Goal: Ask a question

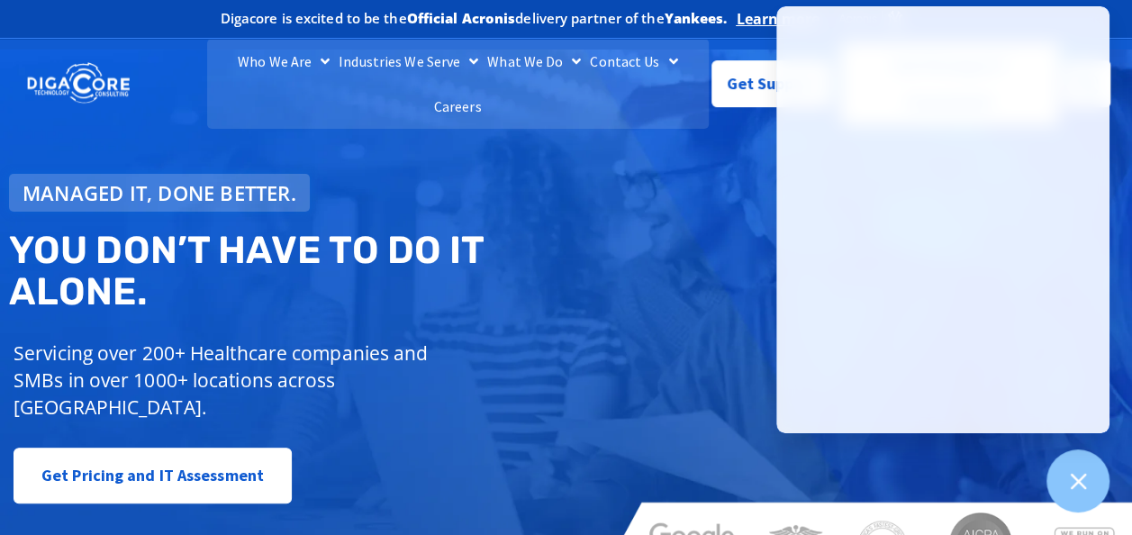
click at [717, 182] on div "Managed IT, done better. You don’t have to do IT alone. Servicing over 200+ Hea…" at bounding box center [566, 317] width 1132 height 535
click at [1079, 474] on icon at bounding box center [1077, 480] width 23 height 23
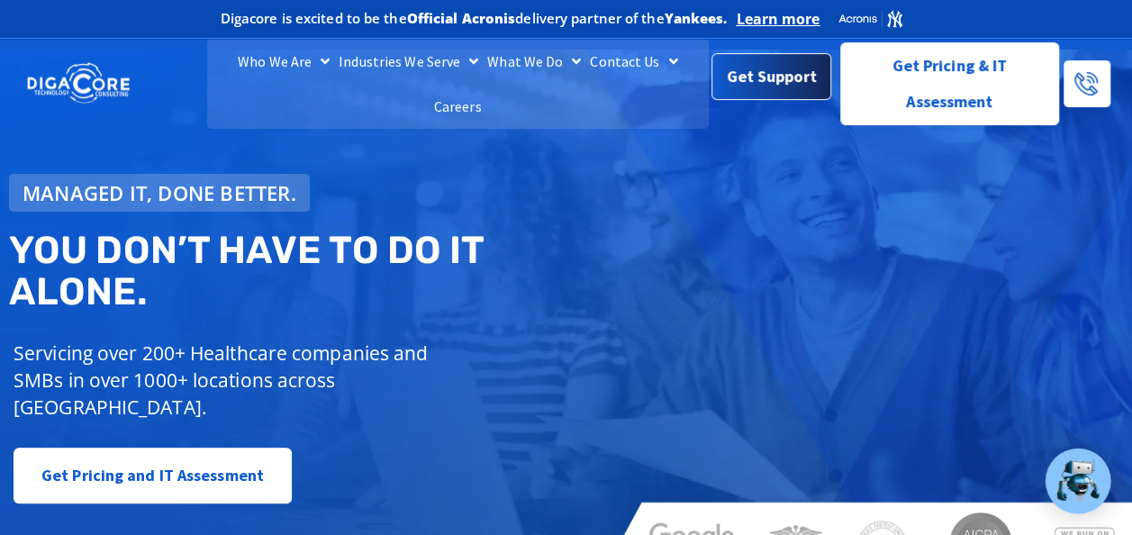
click at [761, 79] on span "Get Support" at bounding box center [771, 77] width 90 height 36
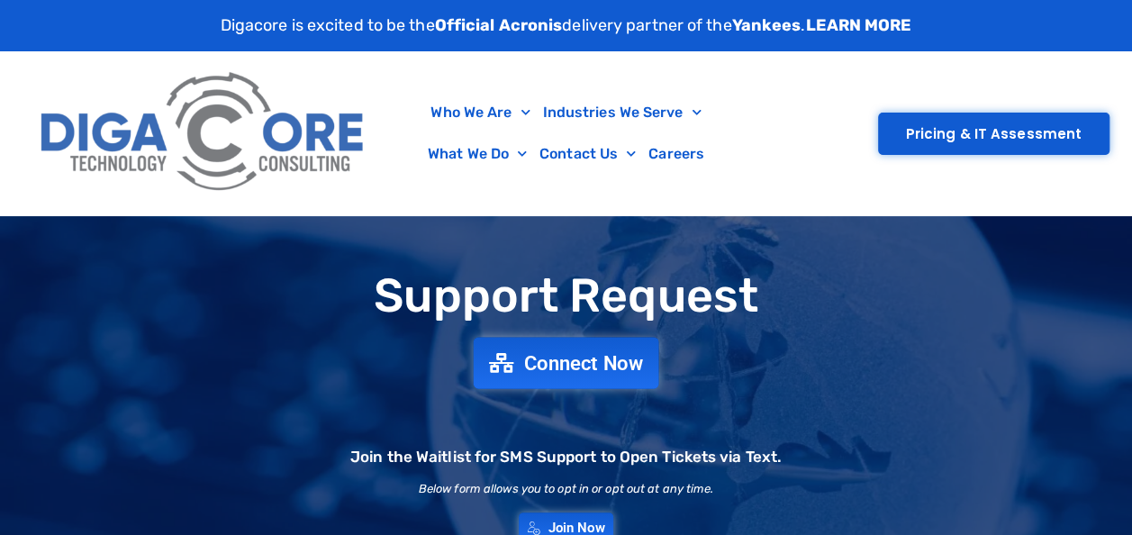
click at [555, 364] on span "Connect Now" at bounding box center [583, 363] width 119 height 20
